Goal: Navigation & Orientation: Find specific page/section

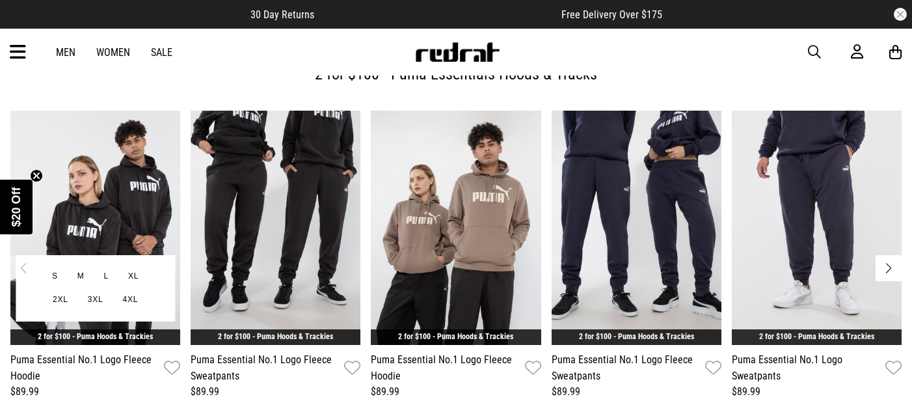
click at [146, 186] on img "1 / 6" at bounding box center [95, 228] width 170 height 234
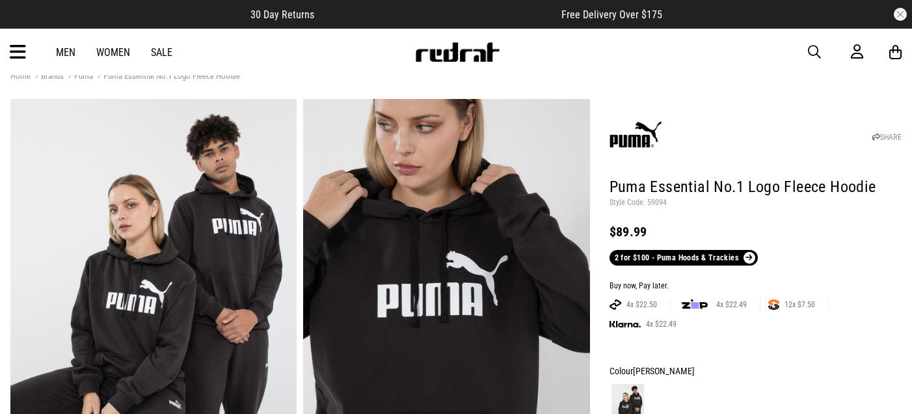
click at [439, 53] on img at bounding box center [457, 52] width 86 height 20
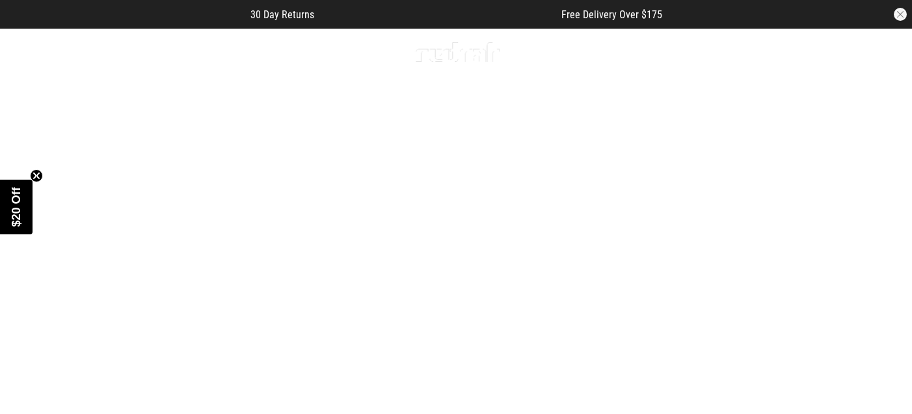
click at [170, 55] on link "Sale" at bounding box center [161, 52] width 21 height 12
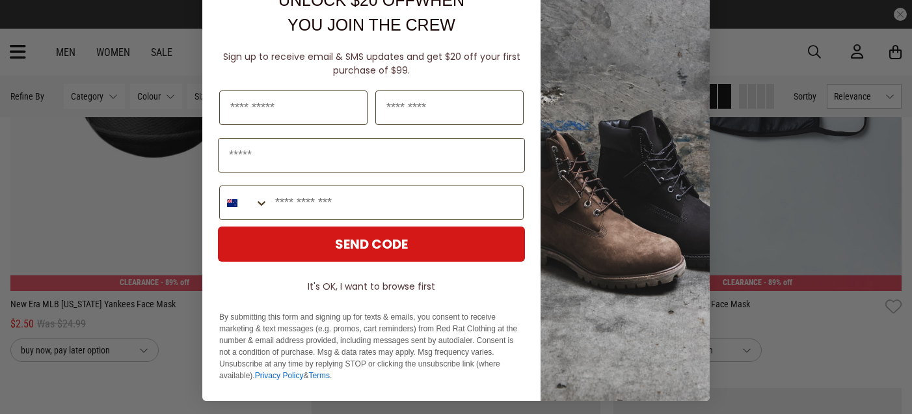
scroll to position [44, 0]
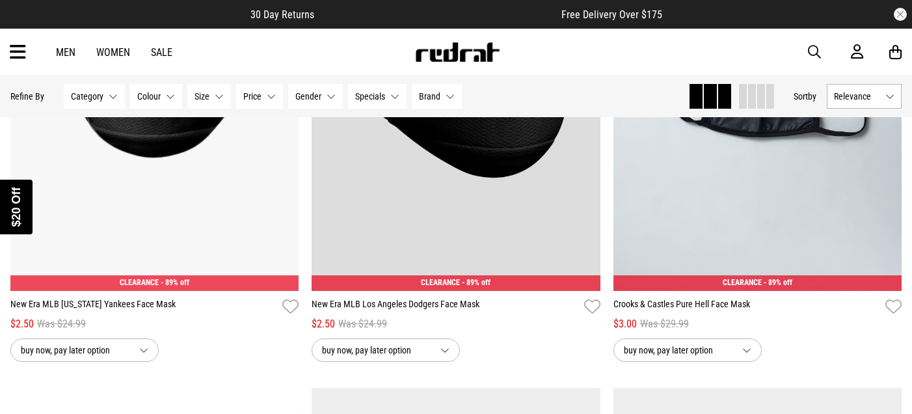
click at [758, 246] on div "Close dialog UNLOCK $20 OFF WHEN YOU JOIN THE CREW Sign up to receive email & S…" at bounding box center [456, 207] width 912 height 414
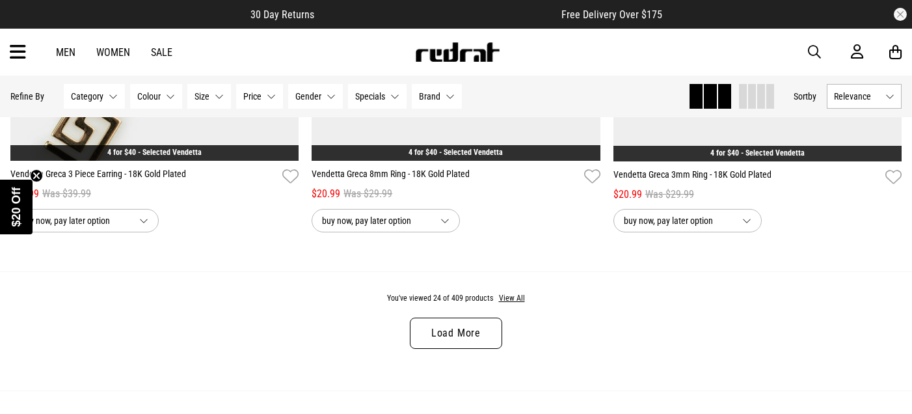
scroll to position [3979, 0]
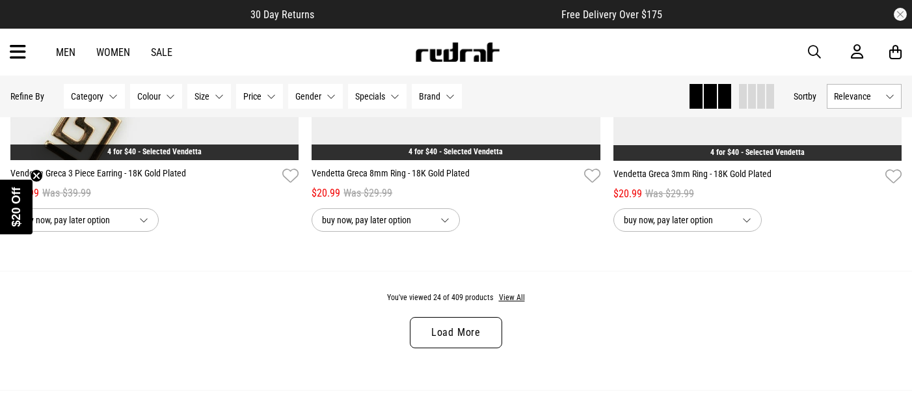
click at [468, 339] on link "Load More" at bounding box center [456, 332] width 92 height 31
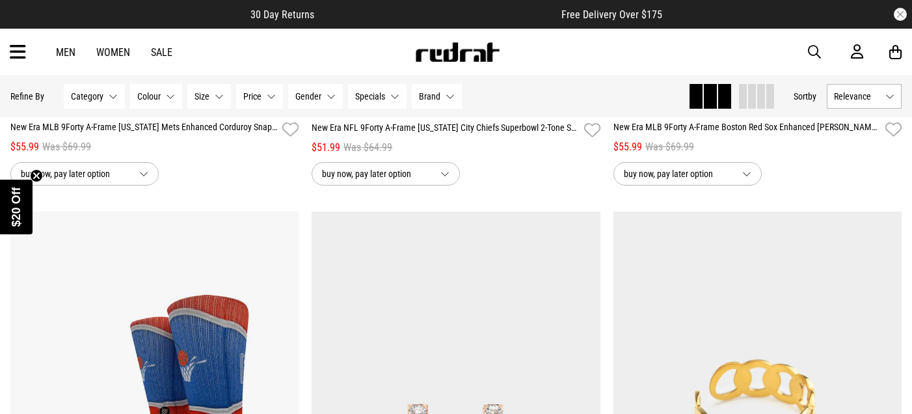
scroll to position [7034, 0]
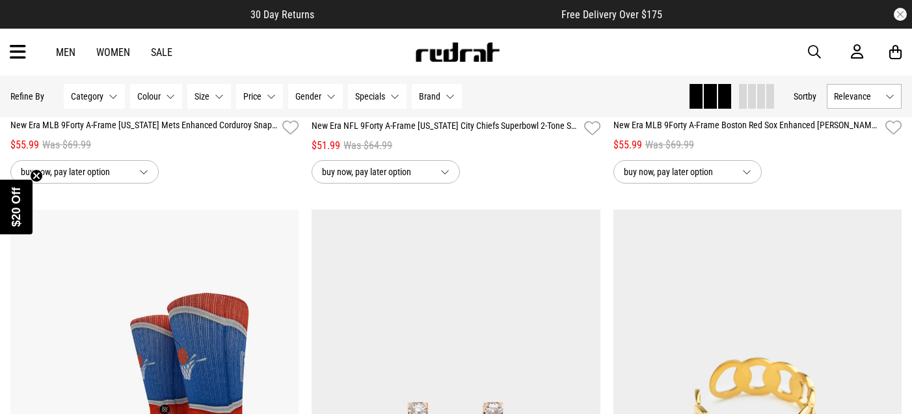
click at [110, 48] on link "Women" at bounding box center [113, 52] width 34 height 12
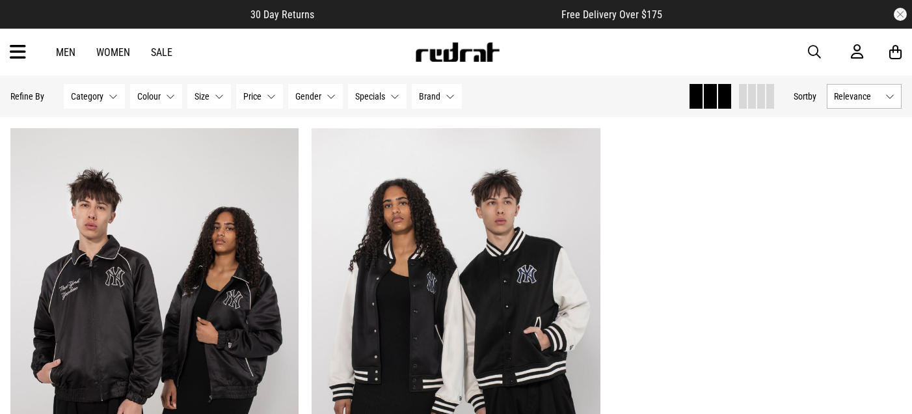
scroll to position [3608, 0]
